Goal: Navigation & Orientation: Find specific page/section

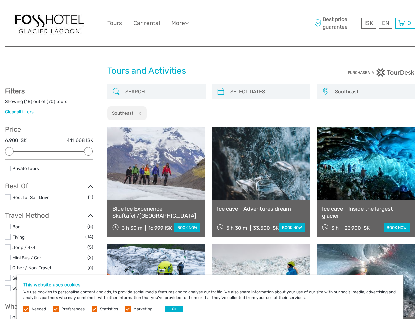
click at [210, 23] on div "ISK ISK € $ £ EN English Español Deutsch Tours Car rental More Travel Articles …" at bounding box center [209, 23] width 205 height 36
click at [180, 23] on link "More" at bounding box center [179, 23] width 17 height 10
click at [188, 23] on icon at bounding box center [187, 23] width 4 height 6
click at [368, 23] on span "ISK" at bounding box center [368, 23] width 9 height 7
click at [385, 23] on div "EN English Español Deutsch" at bounding box center [385, 23] width 13 height 11
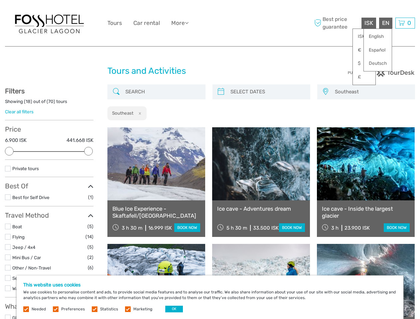
click at [405, 23] on div "0 Items Total 0 ISK Checkout The shopping cart is empty." at bounding box center [405, 23] width 20 height 11
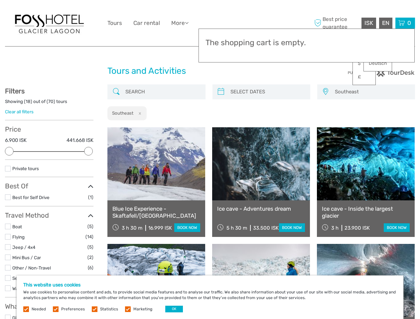
click at [9, 151] on div at bounding box center [9, 151] width 9 height 9
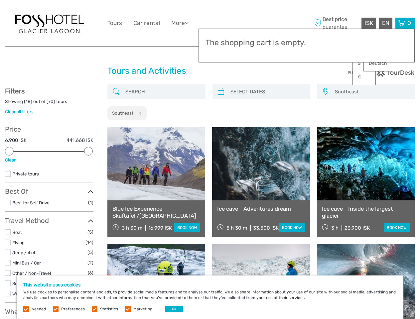
click at [88, 170] on div "Private tours" at bounding box center [49, 176] width 88 height 12
click at [221, 127] on link at bounding box center [261, 163] width 98 height 73
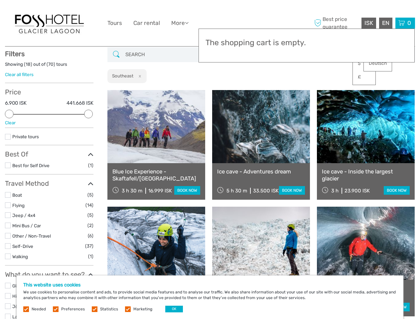
click at [267, 92] on link at bounding box center [261, 126] width 98 height 73
